Goal: Transaction & Acquisition: Purchase product/service

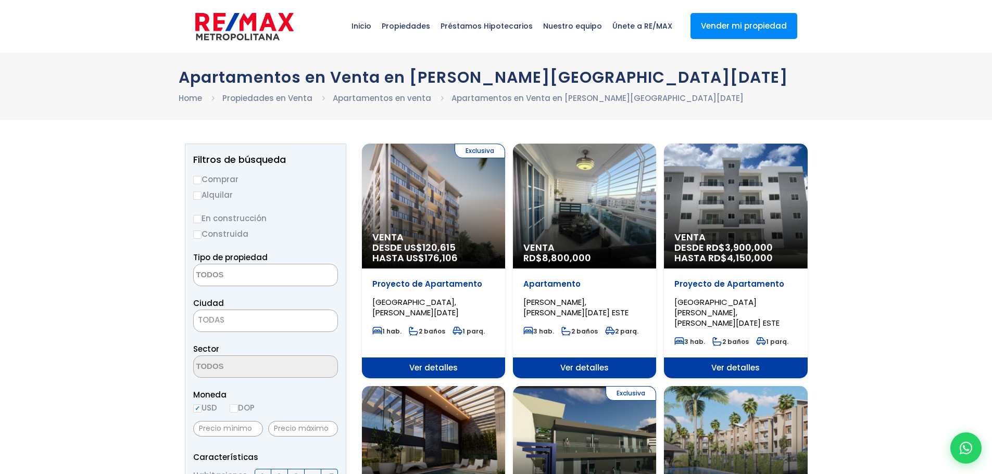
select select
click at [197, 180] on input "Comprar" at bounding box center [197, 180] width 8 height 8
radio input "true"
click at [197, 220] on input "En construcción" at bounding box center [197, 219] width 8 height 8
radio input "true"
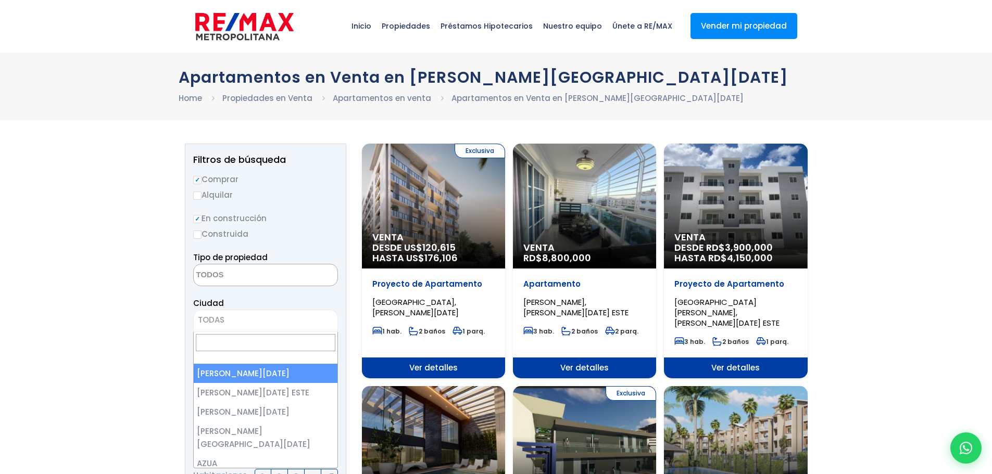
click at [223, 322] on span "TODAS" at bounding box center [211, 320] width 27 height 11
select select "1"
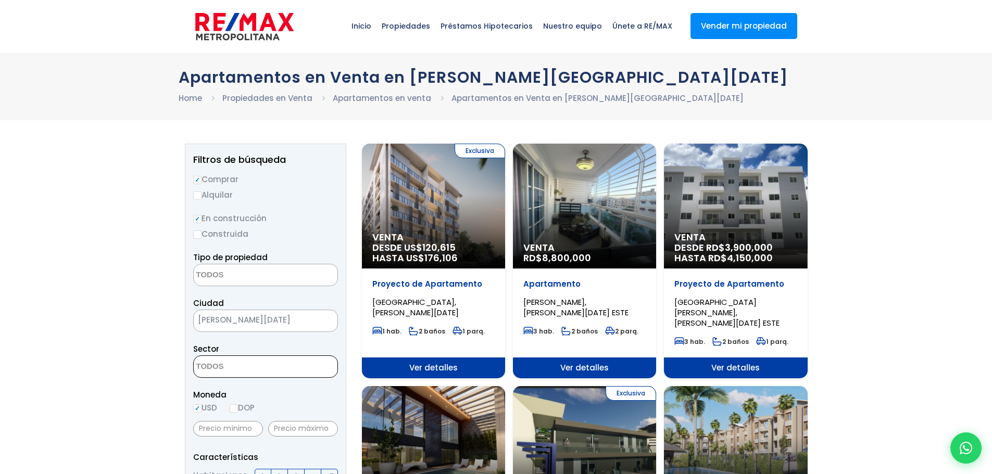
click at [291, 319] on span "[PERSON_NAME][DATE]" at bounding box center [253, 320] width 118 height 15
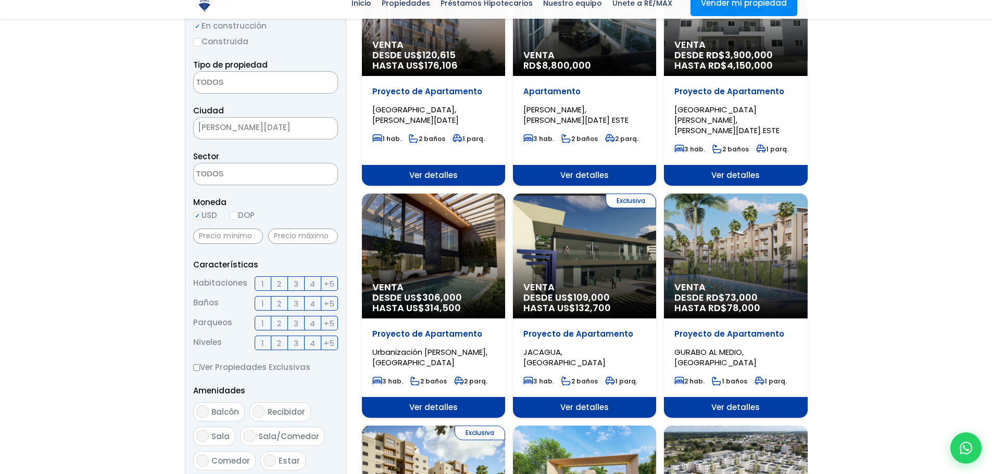
scroll to position [208, 0]
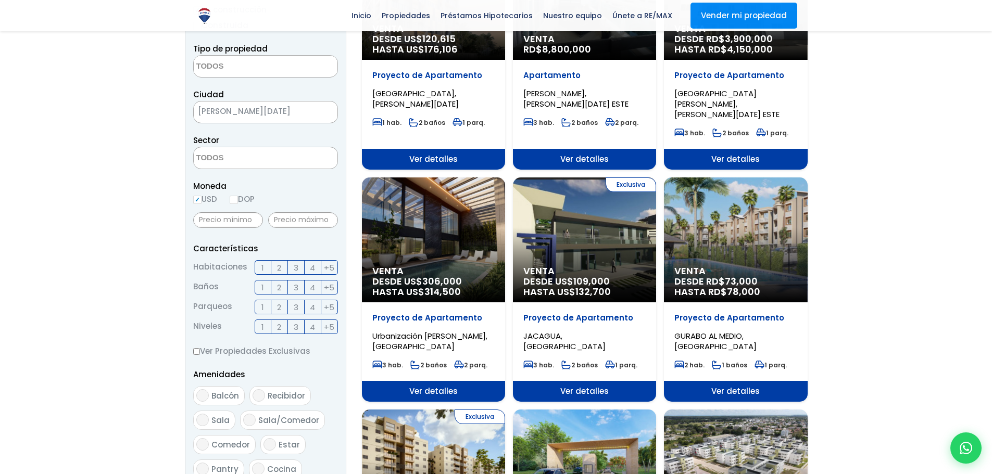
click at [236, 198] on input "DOP" at bounding box center [234, 200] width 8 height 8
radio input "true"
click at [295, 267] on span "3" at bounding box center [296, 267] width 5 height 13
click at [0, 0] on input "3" at bounding box center [0, 0] width 0 height 0
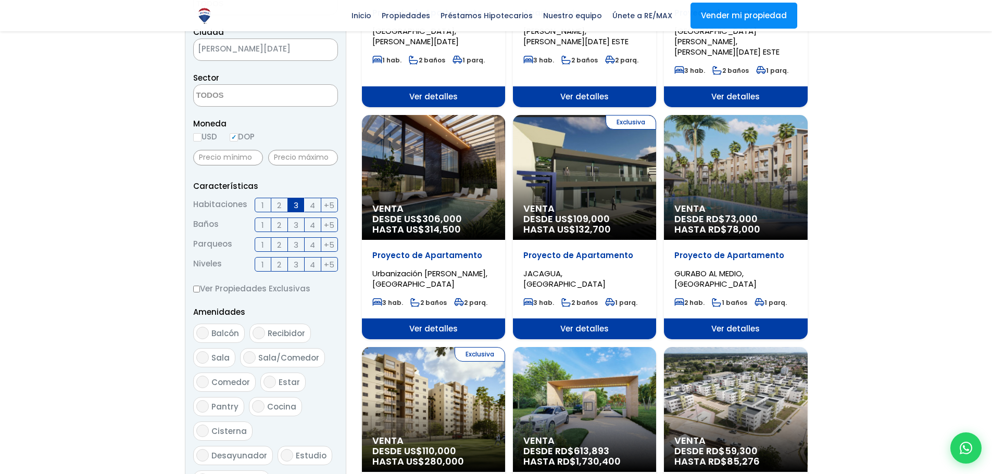
scroll to position [469, 0]
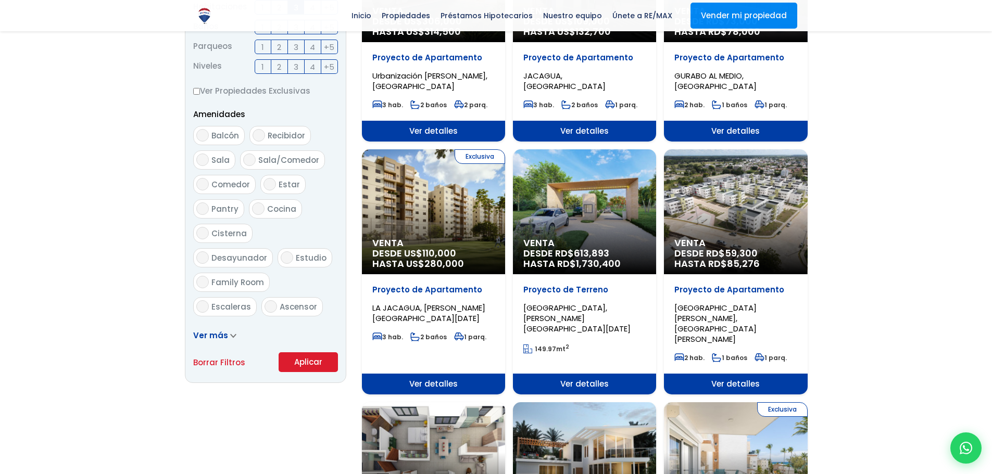
click at [308, 368] on button "Aplicar" at bounding box center [308, 363] width 59 height 20
click at [307, 364] on button "Aplicar" at bounding box center [308, 363] width 59 height 20
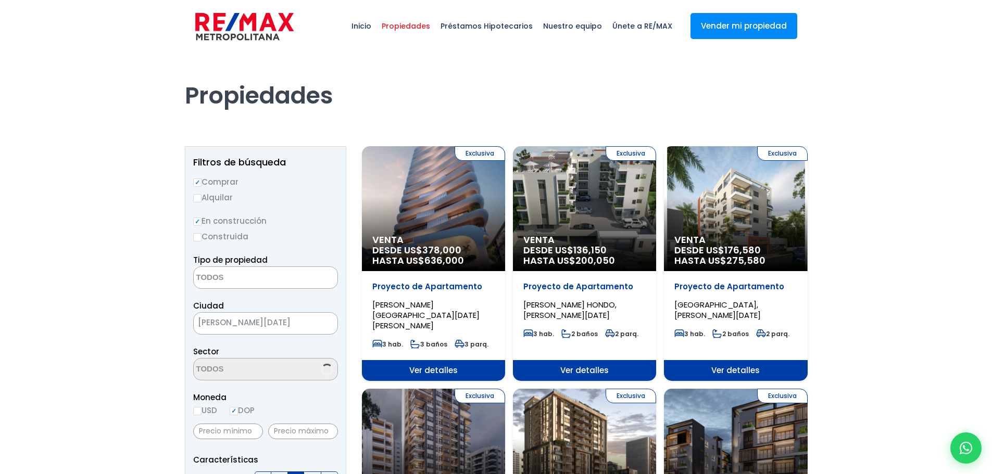
select select
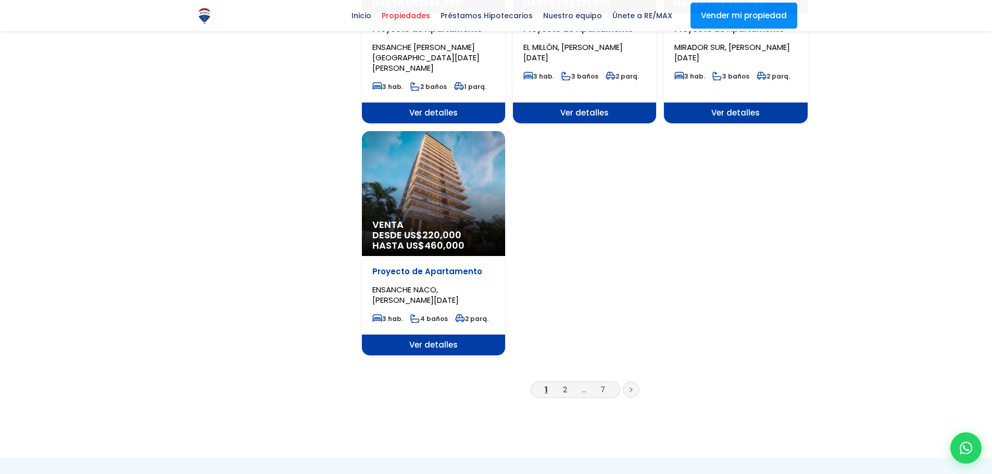
scroll to position [1250, 0]
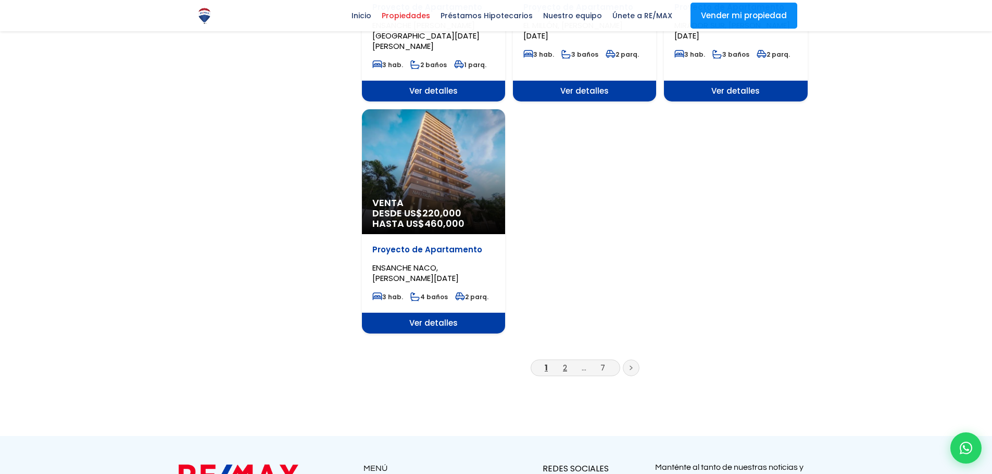
click at [566, 363] on link "2" at bounding box center [565, 368] width 4 height 11
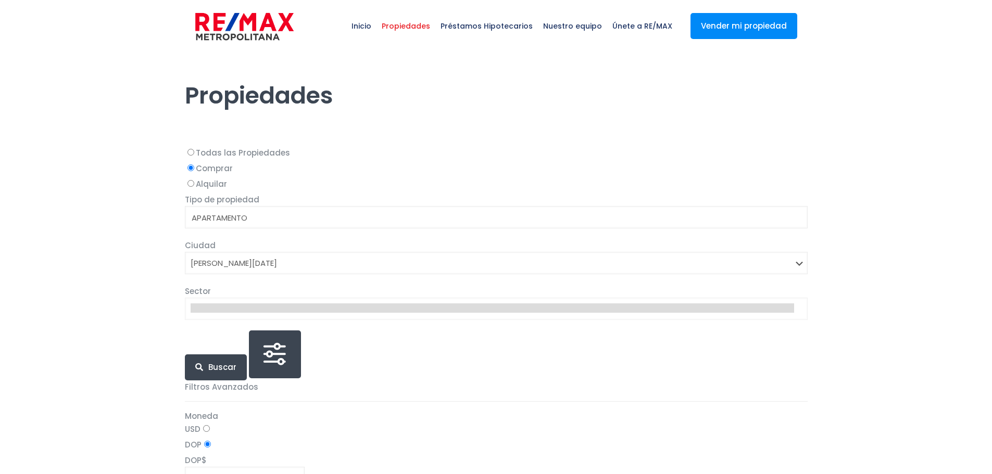
select select
select select "1"
select select
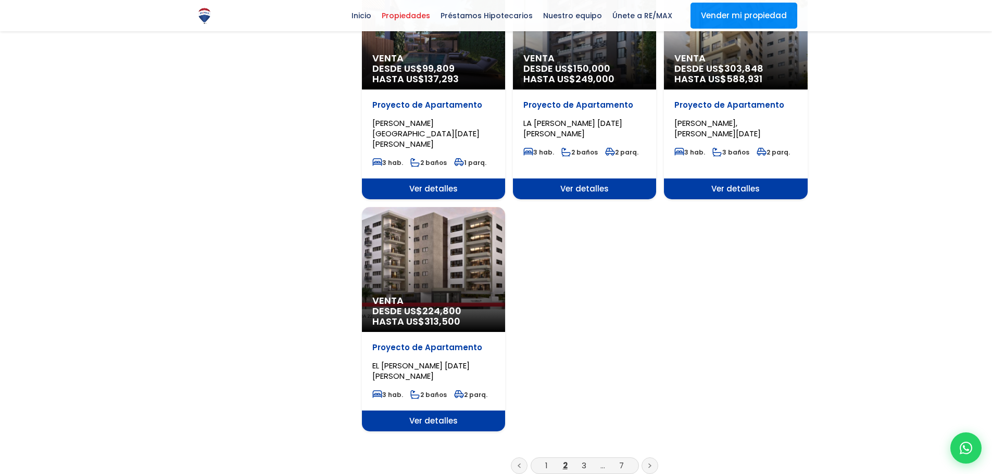
scroll to position [1146, 0]
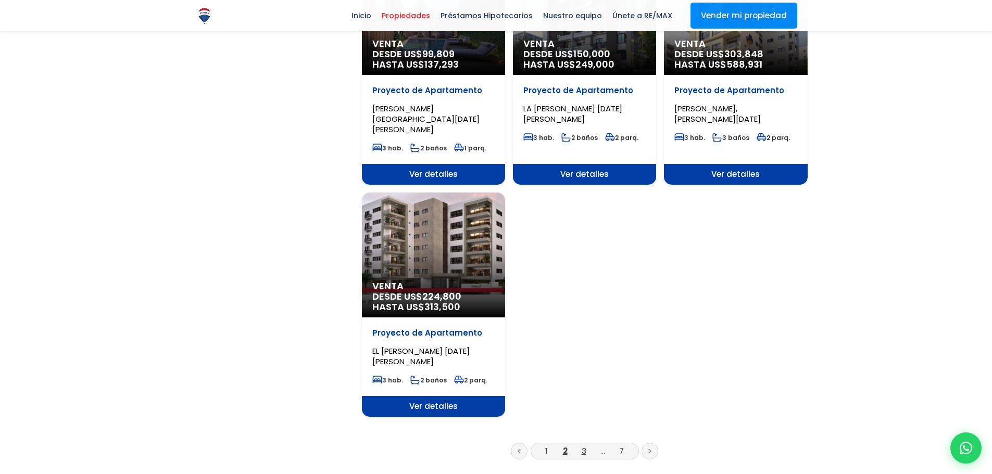
click at [582, 446] on link "3" at bounding box center [584, 451] width 5 height 11
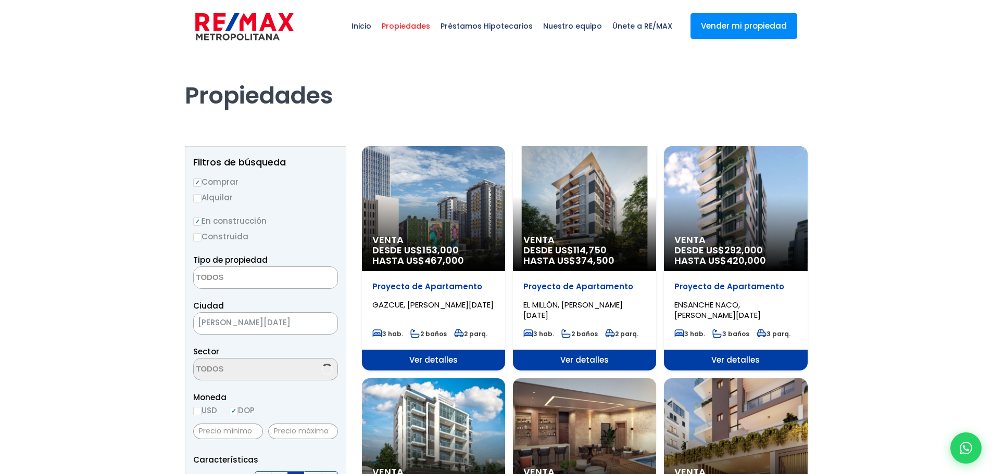
select select
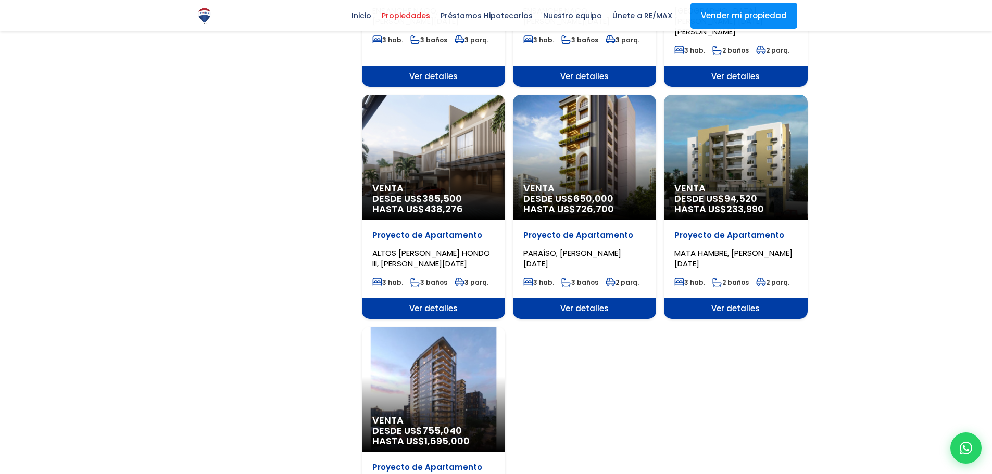
scroll to position [1146, 0]
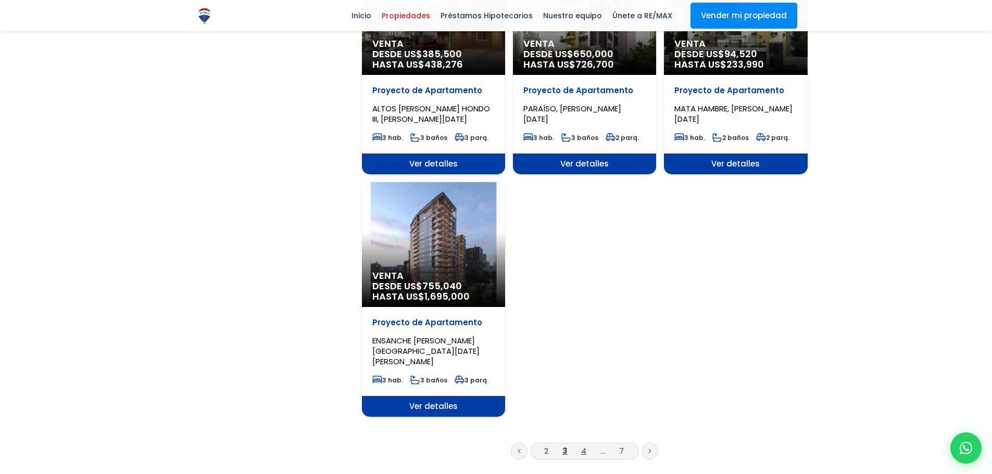
click at [581, 446] on link "4" at bounding box center [583, 451] width 5 height 11
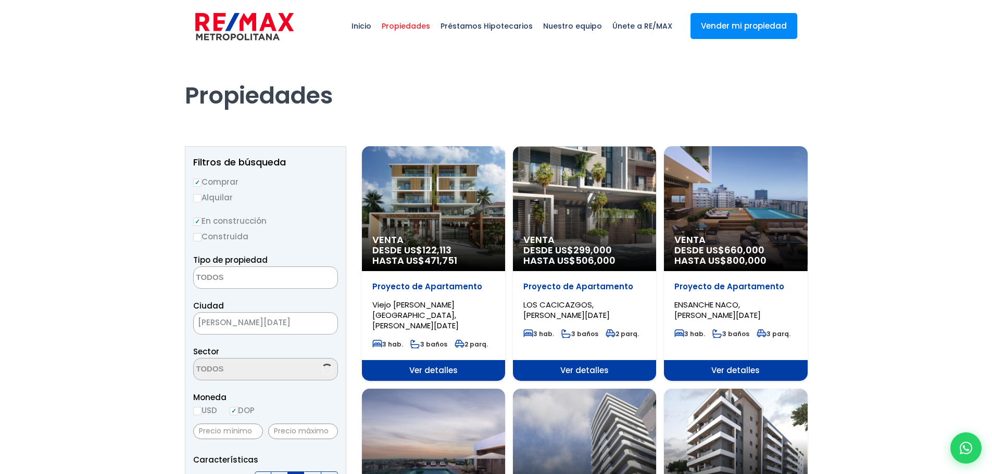
select select
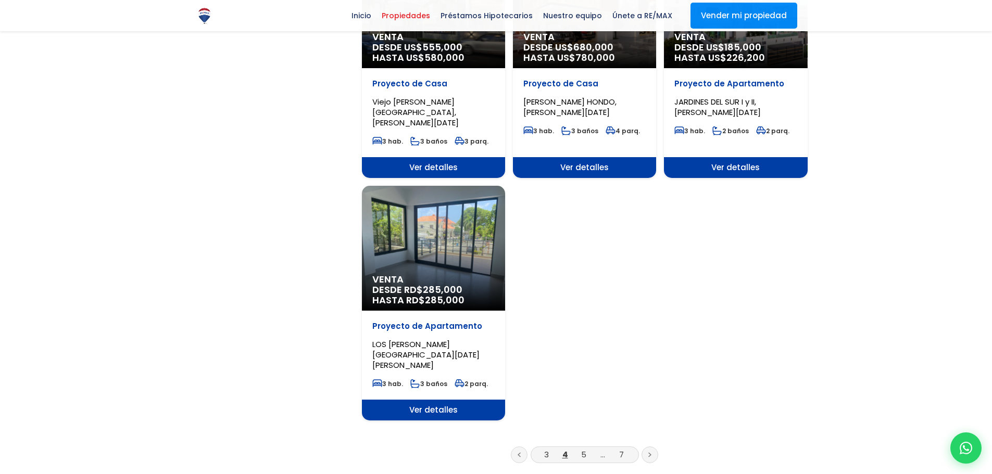
scroll to position [1250, 0]
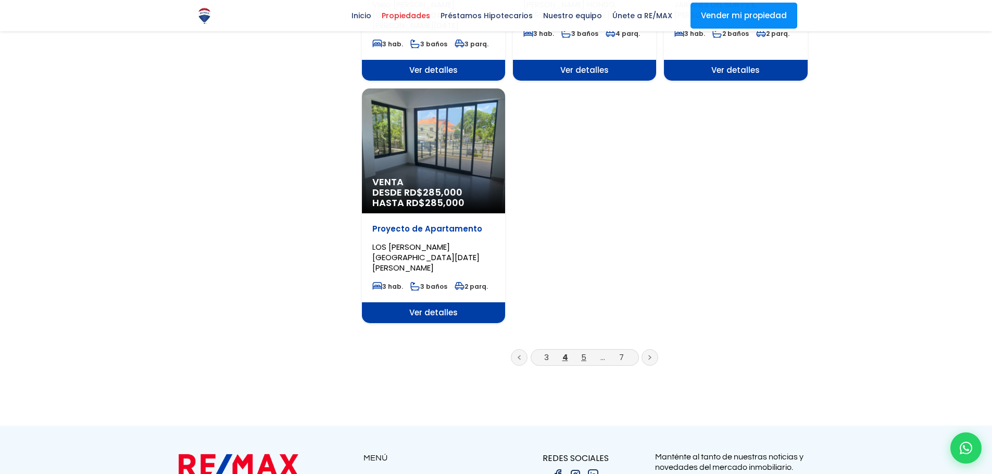
click at [583, 352] on link "5" at bounding box center [583, 357] width 5 height 11
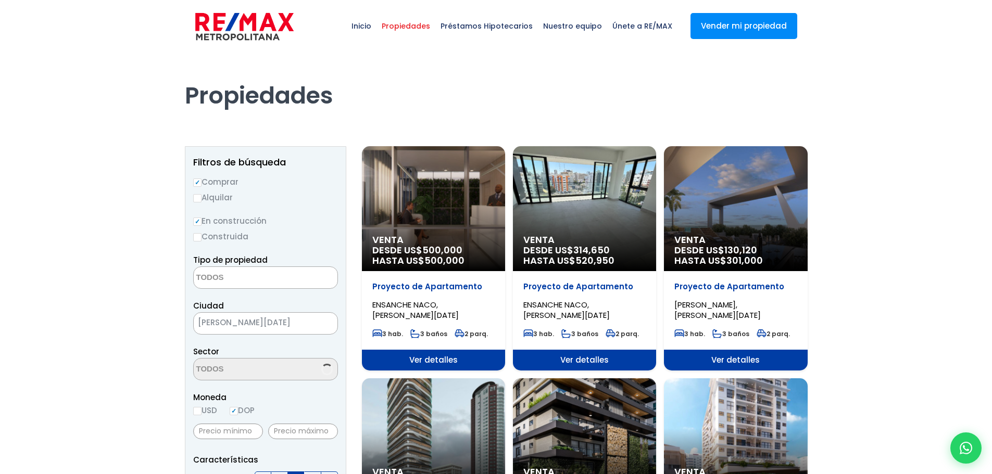
select select
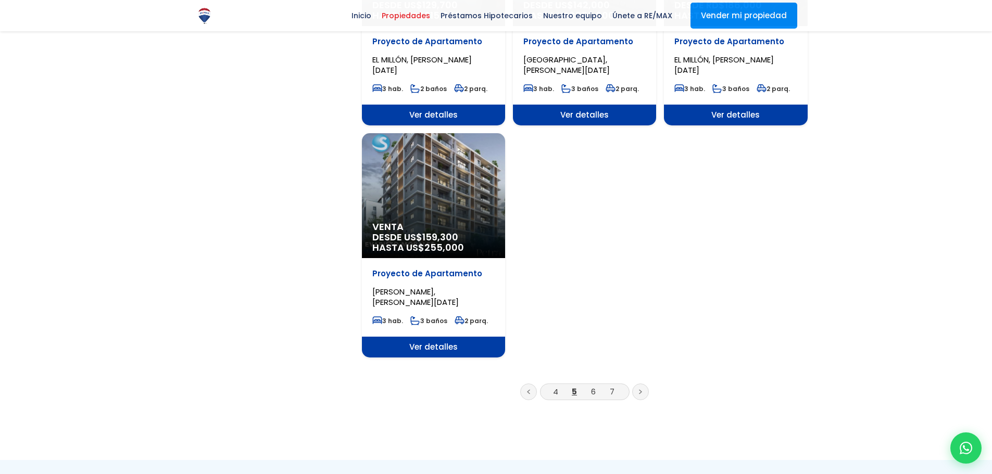
scroll to position [1198, 0]
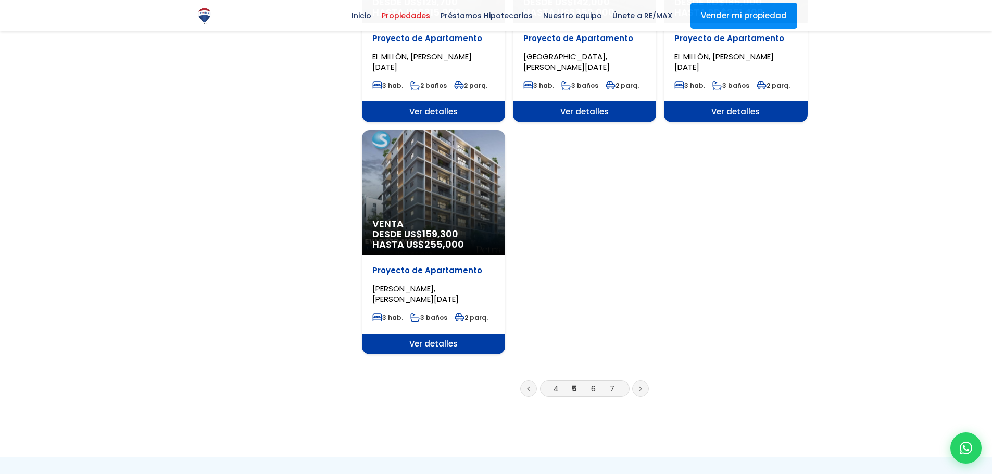
click at [594, 383] on link "6" at bounding box center [593, 388] width 5 height 11
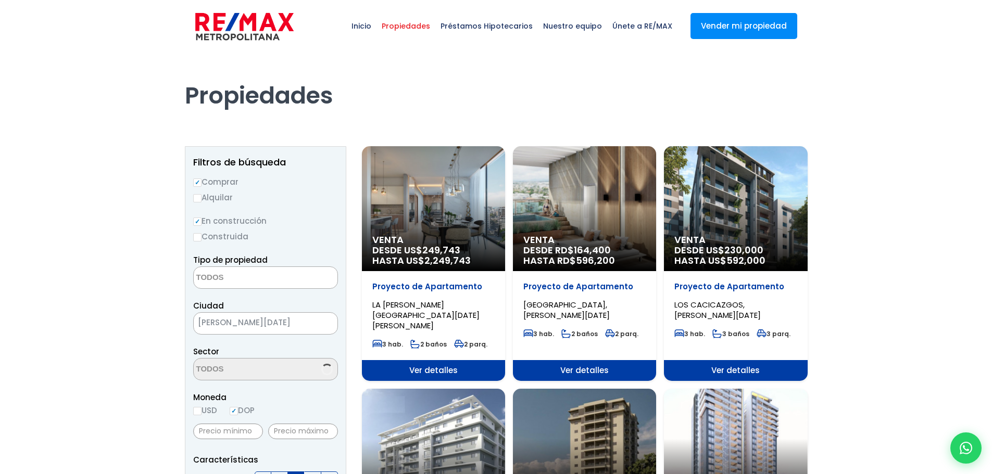
select select
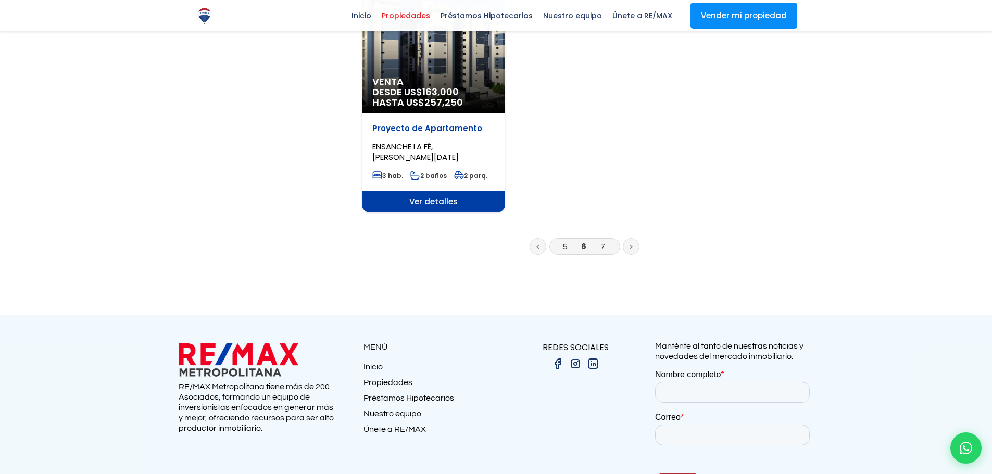
scroll to position [1401, 0]
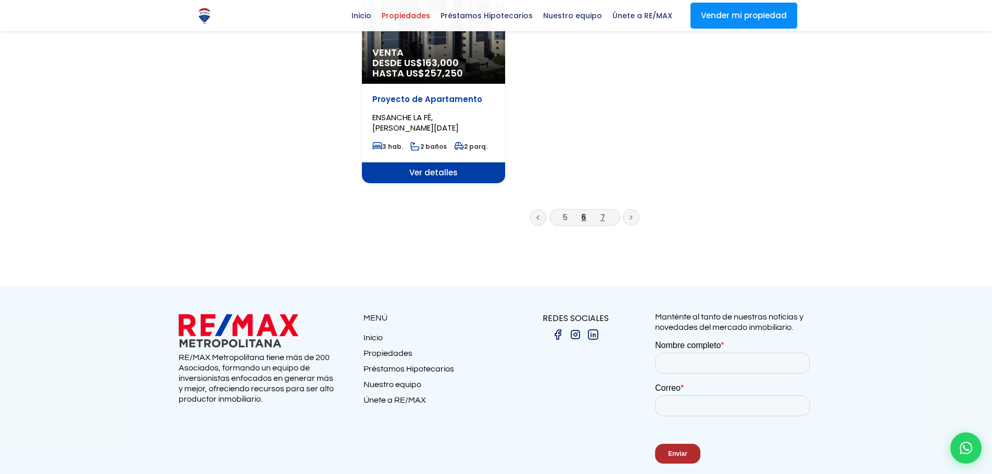
click at [602, 212] on link "7" at bounding box center [603, 217] width 5 height 11
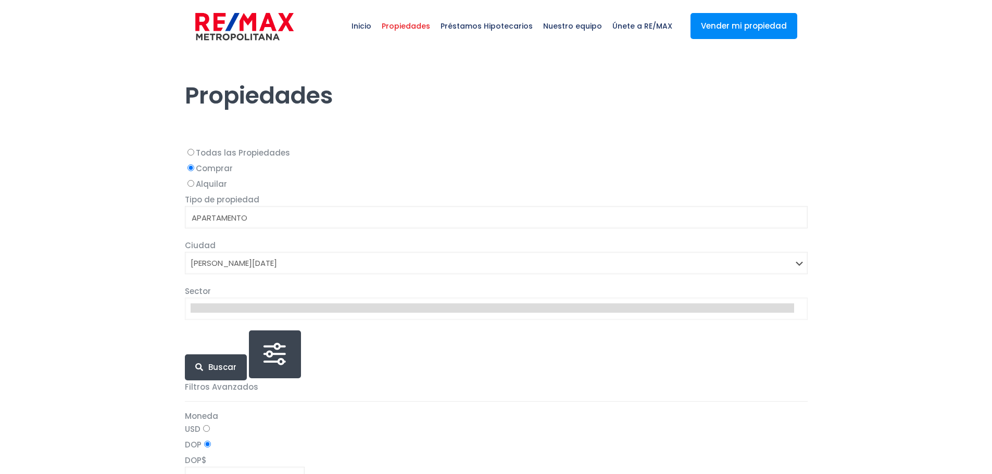
select select
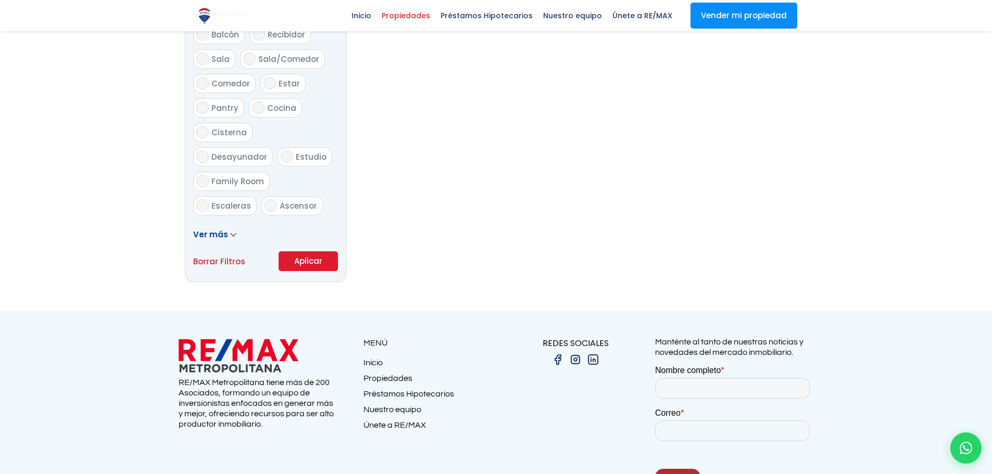
scroll to position [573, 0]
